Goal: Task Accomplishment & Management: Use online tool/utility

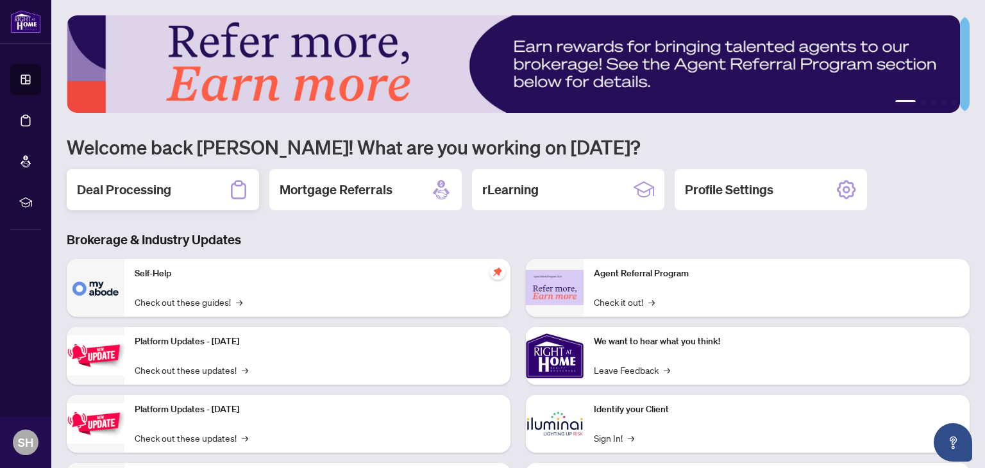
click at [160, 187] on h2 "Deal Processing" at bounding box center [124, 190] width 94 height 18
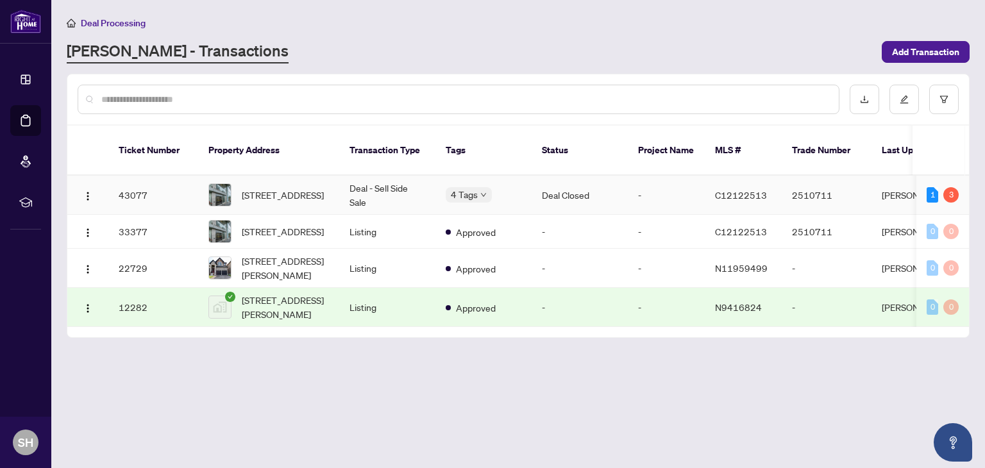
click at [151, 176] on td "43077" at bounding box center [153, 195] width 90 height 39
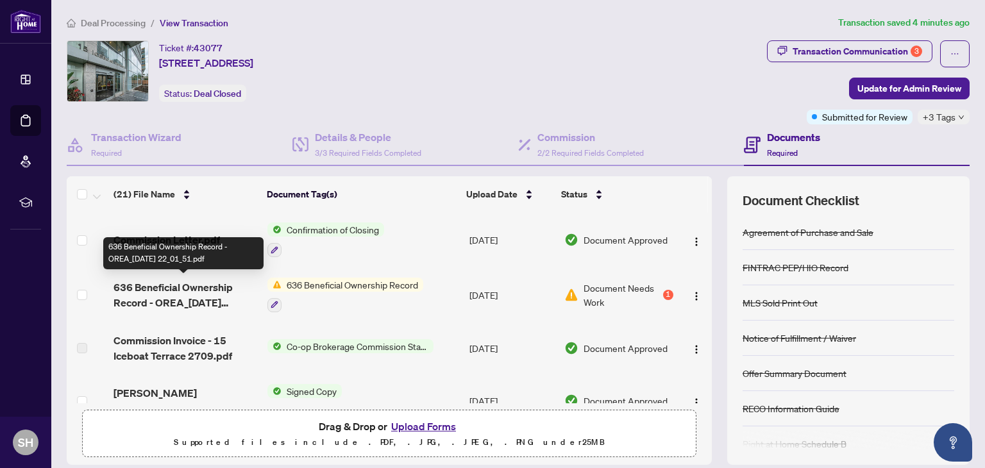
click at [182, 289] on span "636 Beneficial Ownership Record - OREA_[DATE] 22_01_51.pdf" at bounding box center [186, 295] width 144 height 31
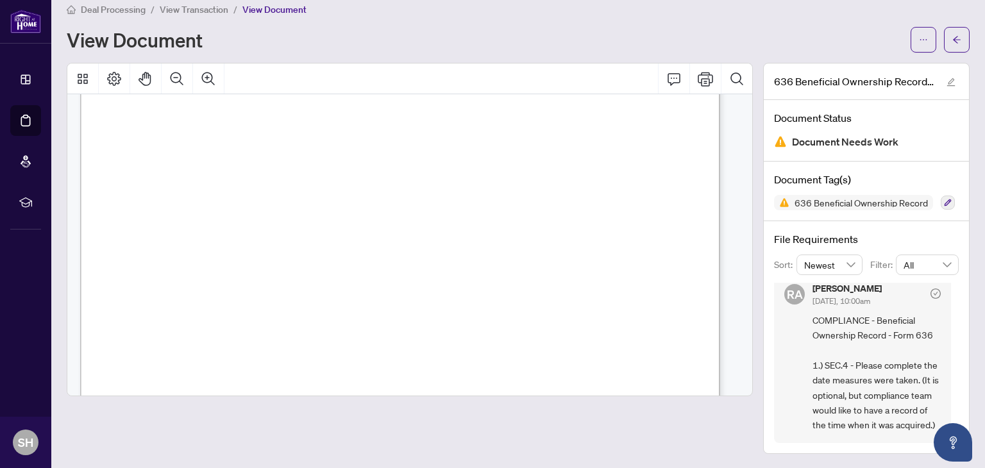
scroll to position [1155, 0]
drag, startPoint x: 441, startPoint y: 336, endPoint x: 438, endPoint y: 341, distance: 6.6
click at [438, 341] on div "Beneficial Ownership Record Form 636 for use in the Province of Ontario Benefic…" at bounding box center [601, 477] width 1043 height 1350
click at [470, 341] on span "......................................................................" at bounding box center [494, 345] width 354 height 9
